Goal: Task Accomplishment & Management: Manage account settings

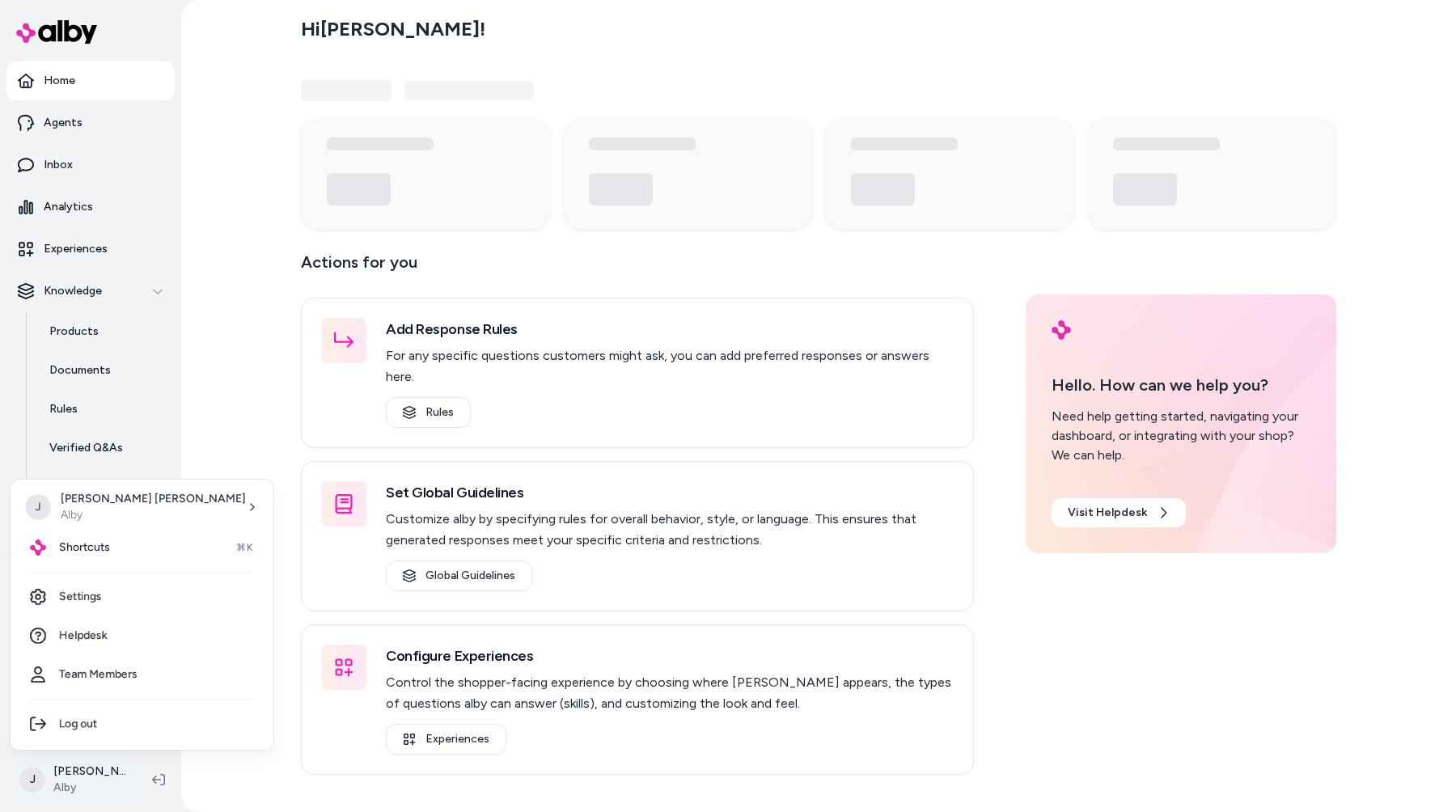
click at [76, 787] on html "Home Agents Inbox Analytics Experiences Knowledge Products Documents Rules Veri…" at bounding box center [728, 406] width 1456 height 812
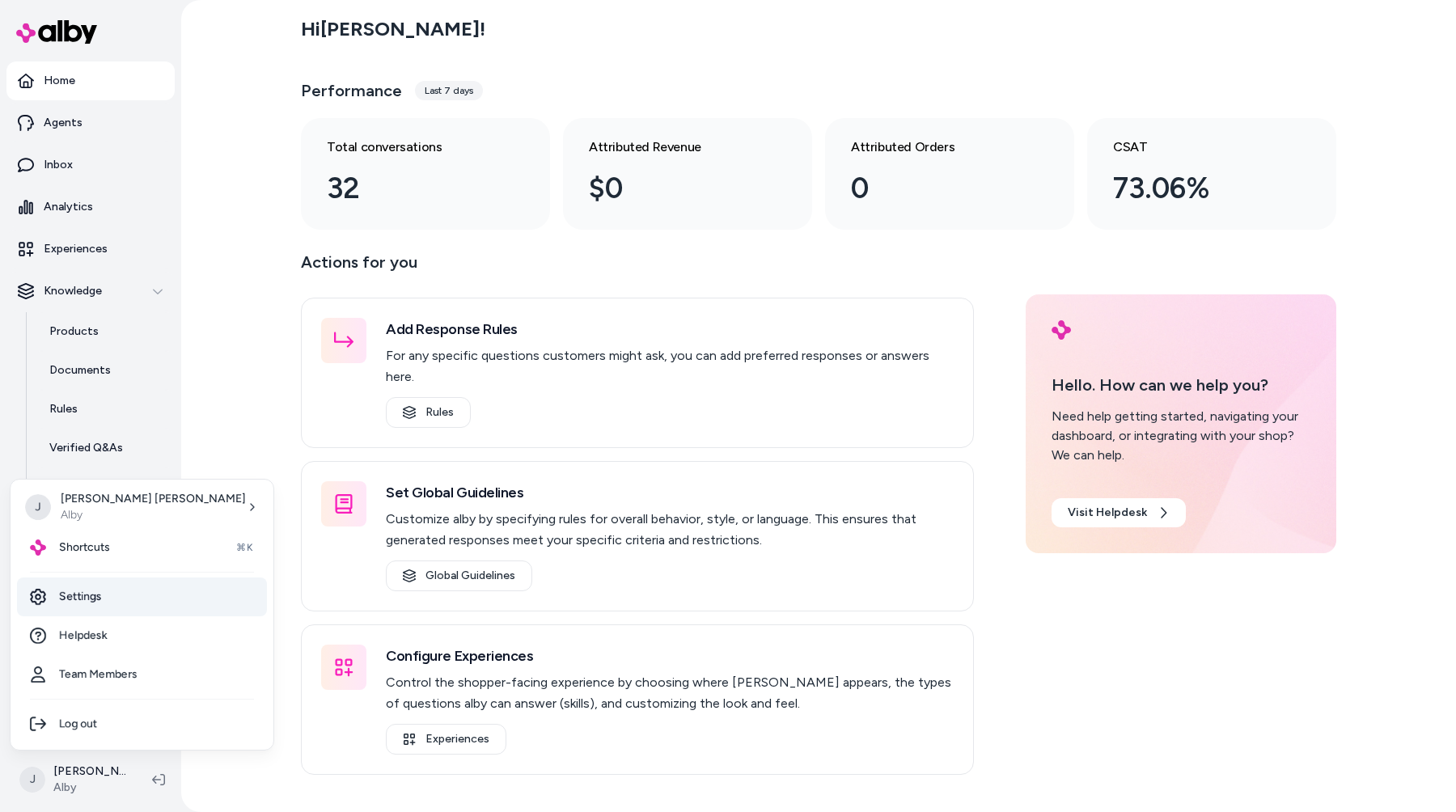
click at [129, 603] on link "Settings" at bounding box center [142, 597] width 250 height 39
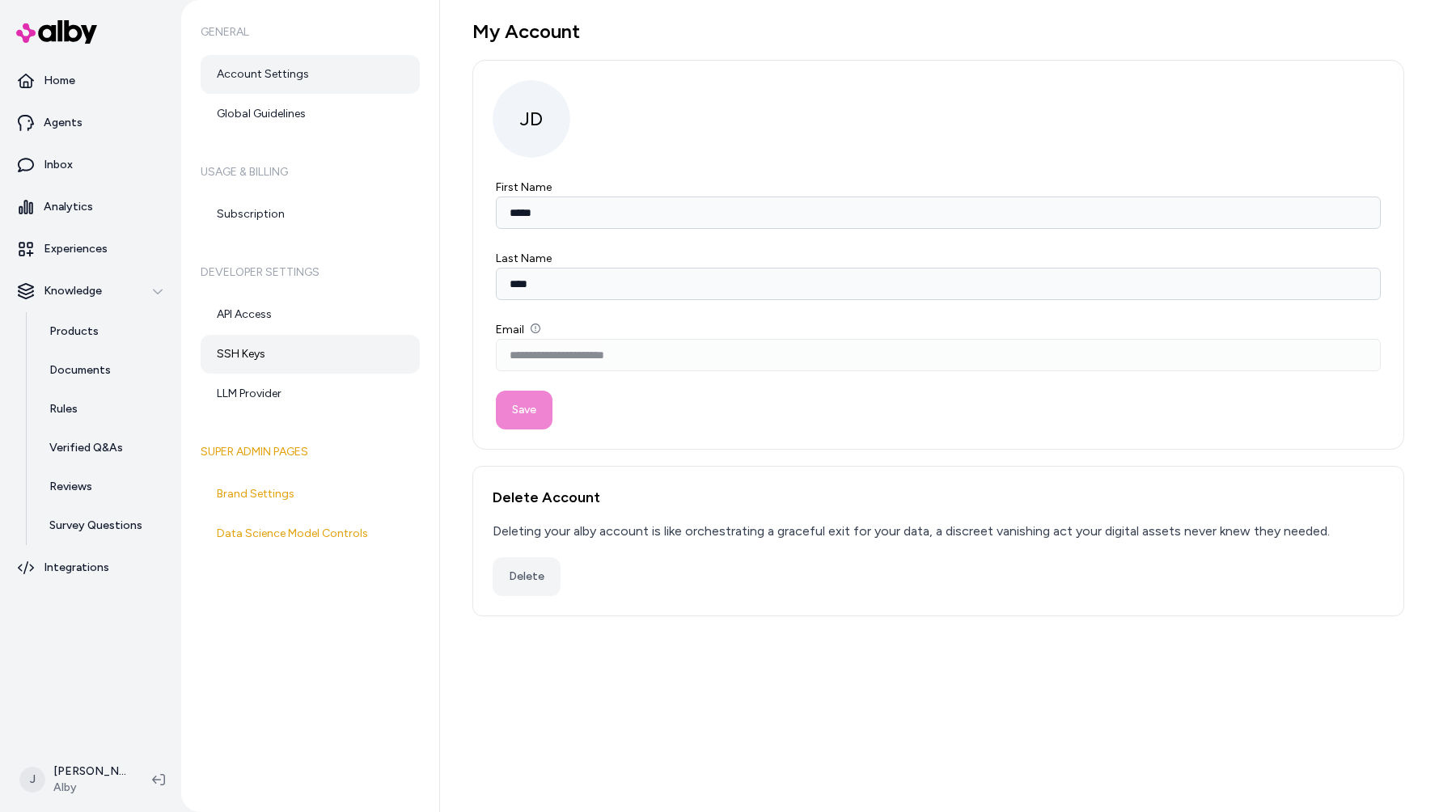
click at [281, 357] on link "SSH Keys" at bounding box center [309, 354] width 219 height 39
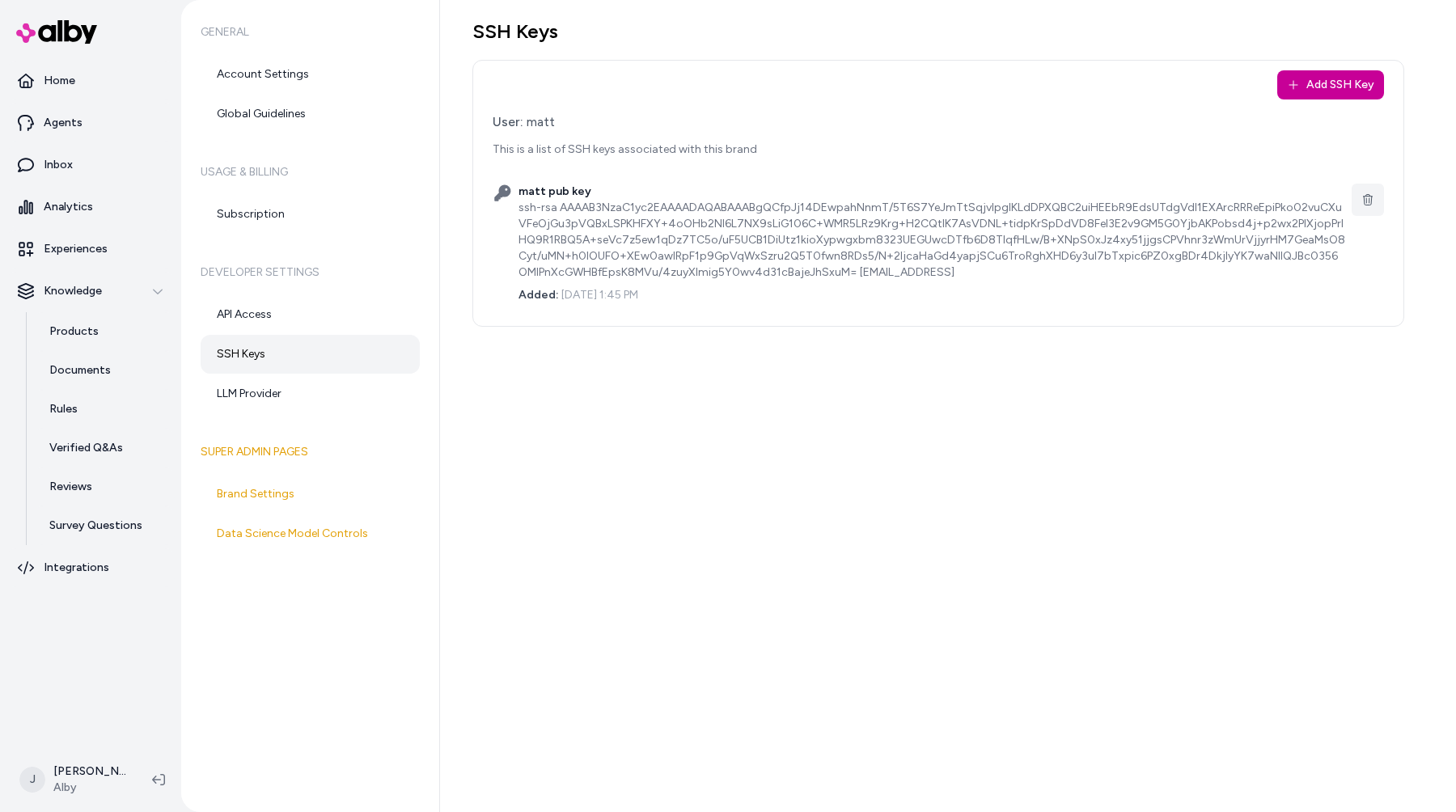
click at [1350, 84] on button "Add SSH Key" at bounding box center [1330, 84] width 106 height 29
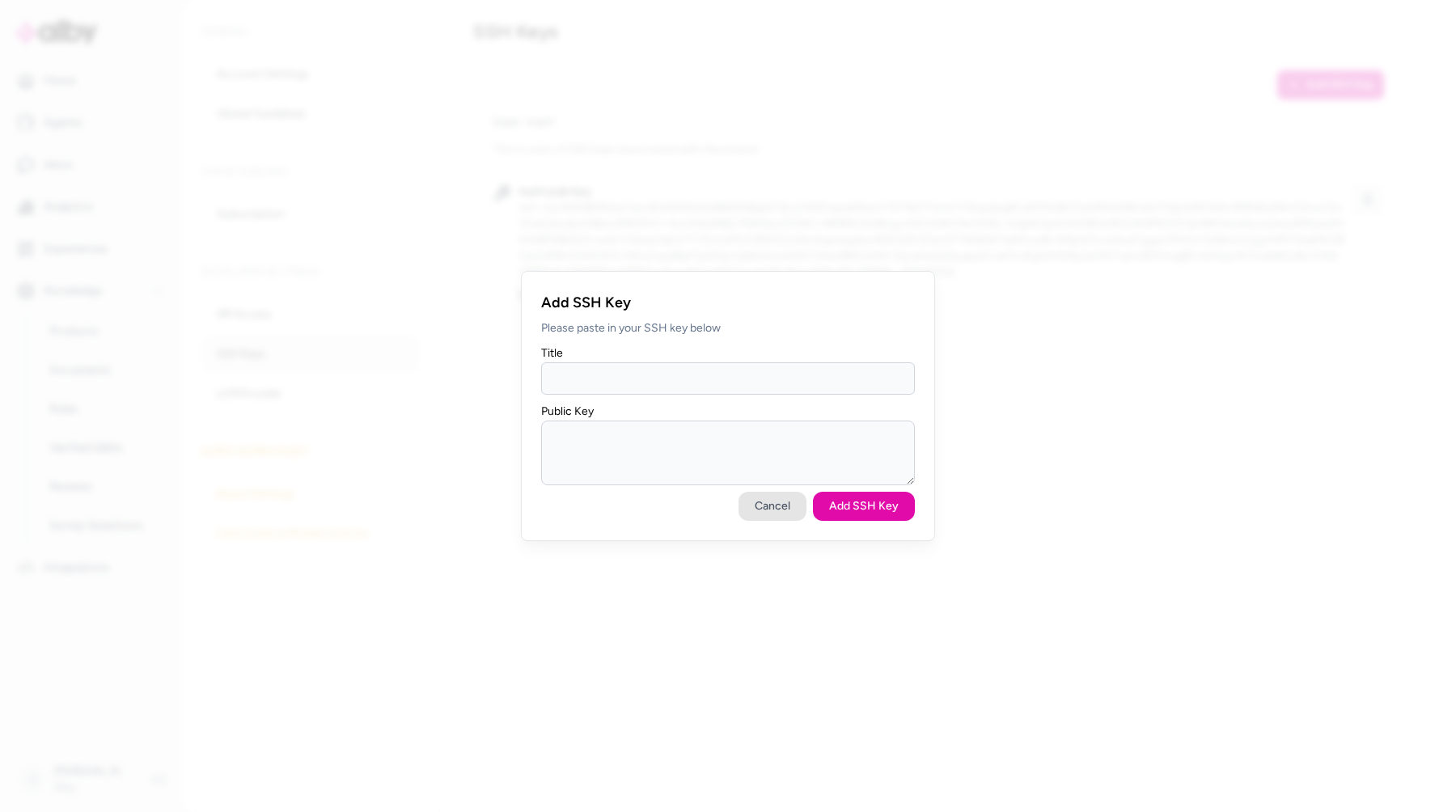
click at [784, 505] on button "Cancel" at bounding box center [772, 505] width 68 height 29
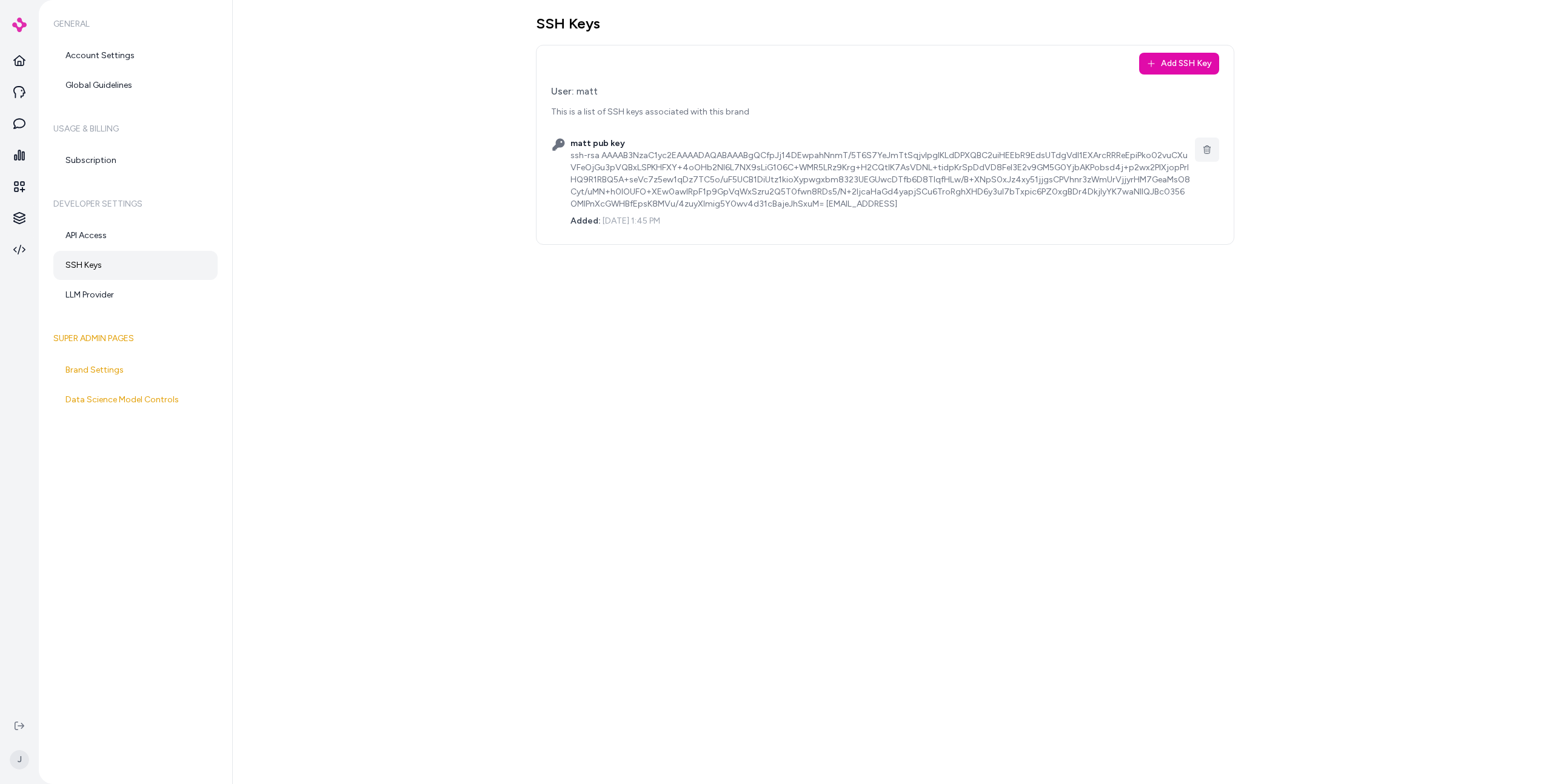
click at [949, 448] on div "SSH Keys Add SSH Key User: matt This is a list of SSH keys associated with this…" at bounding box center [892, 392] width 1319 height 784
